Goal: Information Seeking & Learning: Understand process/instructions

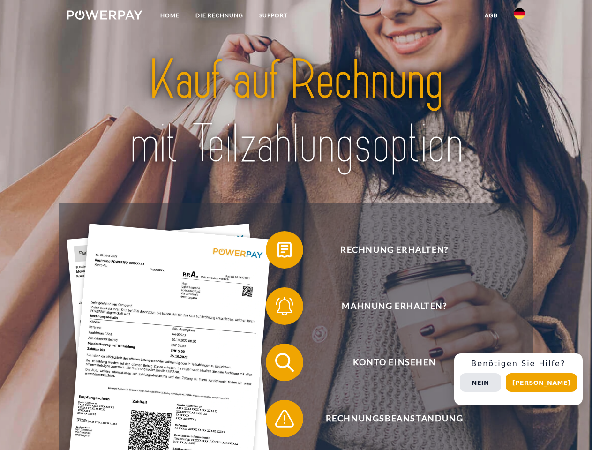
click at [104, 16] on img at bounding box center [104, 14] width 75 height 9
click at [519, 16] on img at bounding box center [518, 13] width 11 height 11
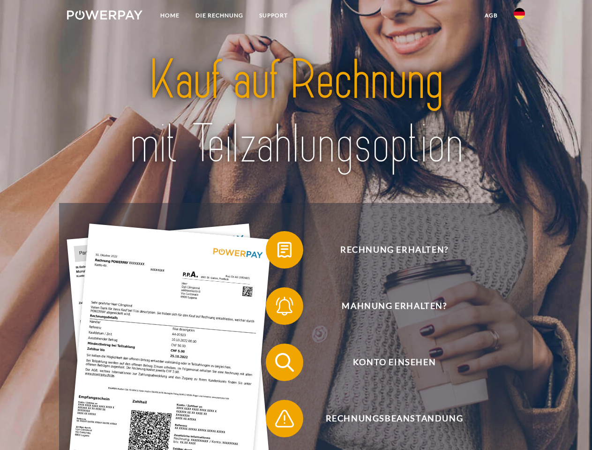
click at [490, 15] on link "agb" at bounding box center [490, 15] width 29 height 17
click at [277, 252] on span at bounding box center [270, 249] width 47 height 47
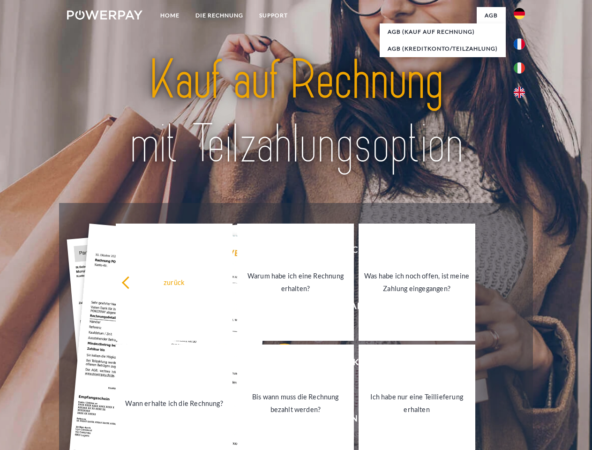
click at [277, 308] on div "zurück Warum habe ich eine Rechnung erhalten? Was habe ich noch offen, ist mein…" at bounding box center [295, 343] width 378 height 242
click at [277, 364] on link "Bis wann muss die Rechnung bezahlt werden?" at bounding box center [295, 402] width 117 height 117
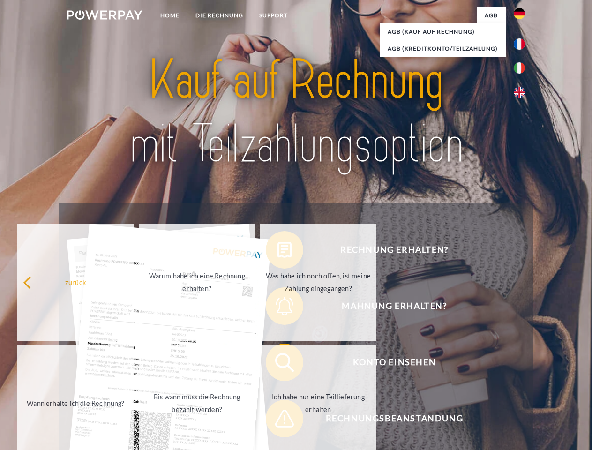
click at [277, 420] on span at bounding box center [270, 418] width 47 height 47
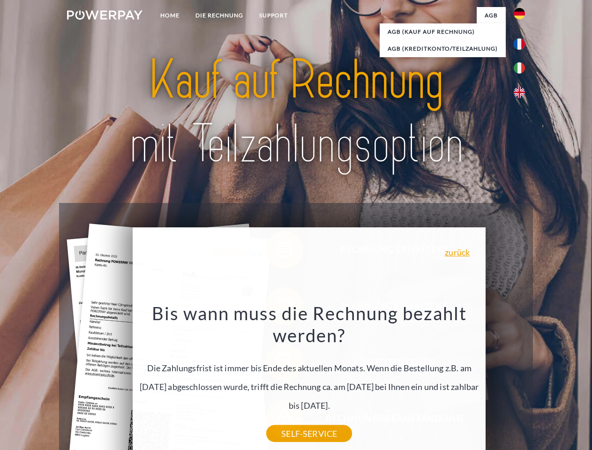
click at [521, 379] on div "Rechnung erhalten? Mahnung erhalten? Konto einsehen" at bounding box center [295, 390] width 473 height 375
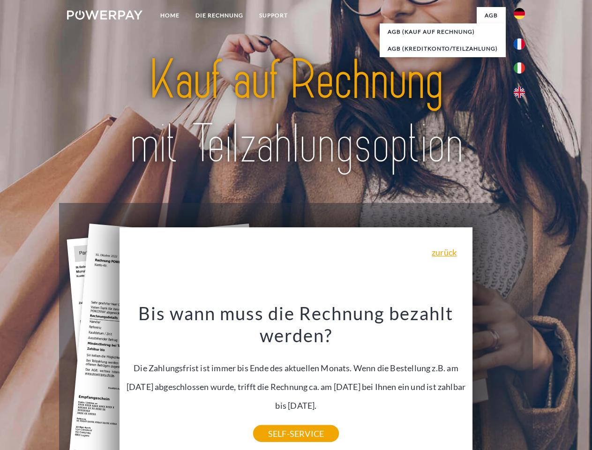
click at [498, 381] on span "Konto einsehen" at bounding box center [394, 361] width 230 height 37
click at [544, 382] on header "Home DIE RECHNUNG SUPPORT" at bounding box center [296, 323] width 592 height 647
